Goal: Task Accomplishment & Management: Use online tool/utility

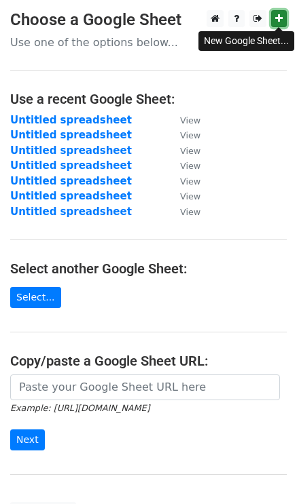
click at [273, 18] on link at bounding box center [279, 18] width 16 height 17
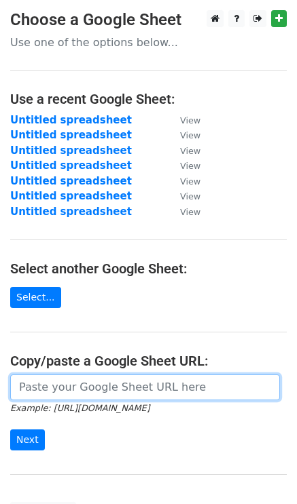
click at [58, 388] on input "url" at bounding box center [145, 388] width 270 height 26
paste input "[URL][DOMAIN_NAME]"
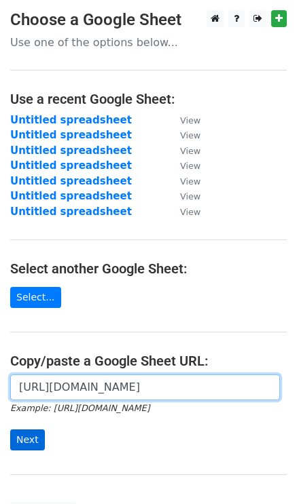
type input "[URL][DOMAIN_NAME]"
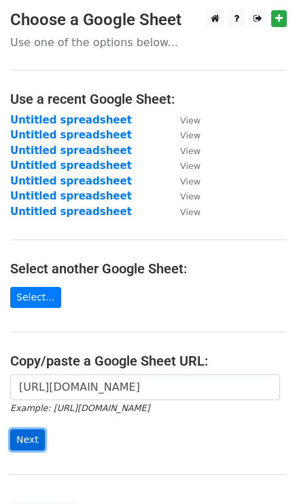
scroll to position [0, 0]
click at [27, 434] on input "Next" at bounding box center [27, 440] width 35 height 21
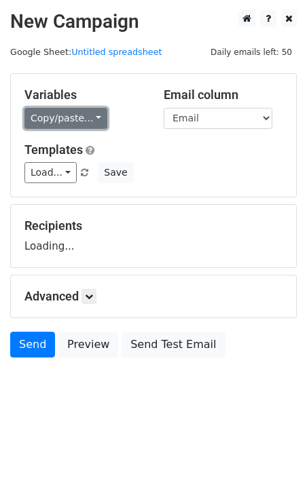
click at [63, 113] on link "Copy/paste..." at bounding box center [65, 118] width 83 height 21
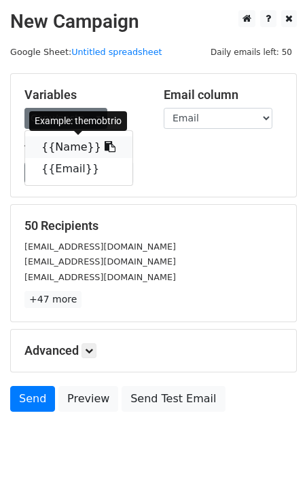
click at [67, 146] on link "{{Name}}" at bounding box center [78, 147] width 107 height 22
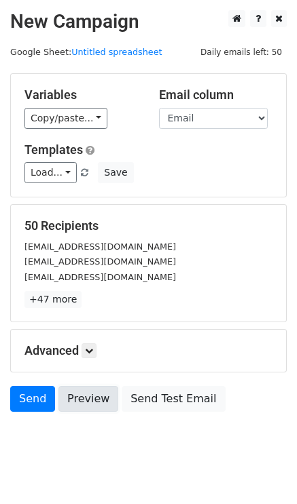
click at [79, 398] on link "Preview" at bounding box center [88, 399] width 60 height 26
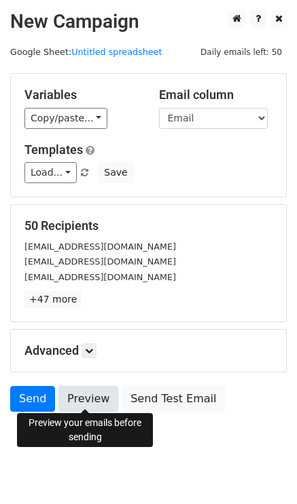
click at [72, 392] on link "Preview" at bounding box center [88, 399] width 60 height 26
click at [80, 392] on link "Preview" at bounding box center [88, 399] width 60 height 26
click at [76, 405] on link "Preview" at bounding box center [88, 399] width 60 height 26
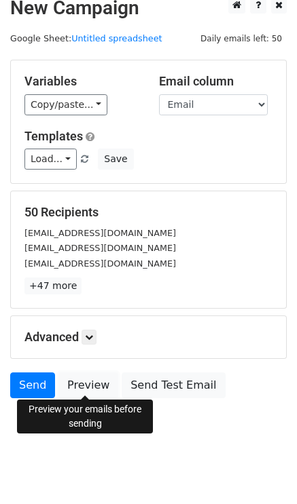
scroll to position [20, 0]
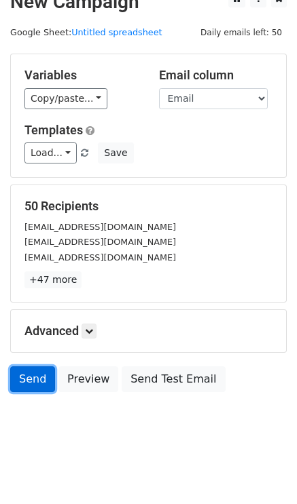
click at [29, 377] on link "Send" at bounding box center [32, 380] width 45 height 26
